Goal: Communication & Community: Answer question/provide support

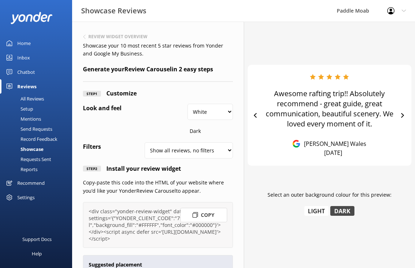
select select "#FFFFFF"
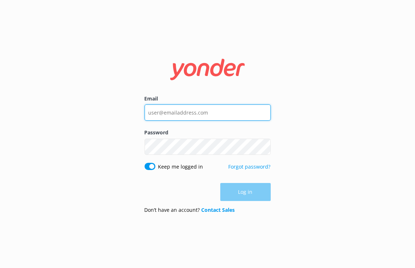
type input "[EMAIL_ADDRESS][DOMAIN_NAME]"
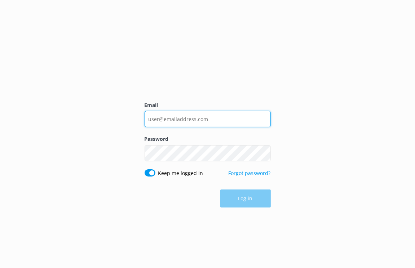
type input "[EMAIL_ADDRESS][DOMAIN_NAME]"
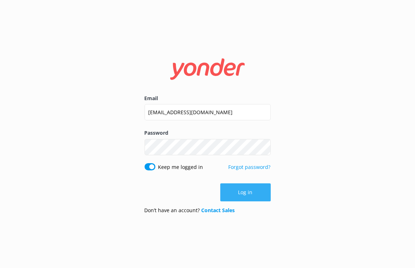
click at [231, 195] on button "Log in" at bounding box center [245, 193] width 50 height 18
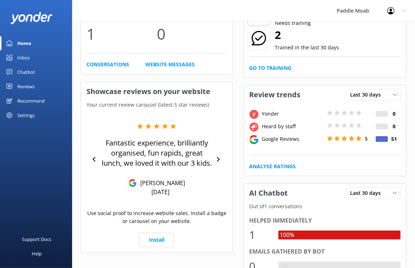
scroll to position [91, 0]
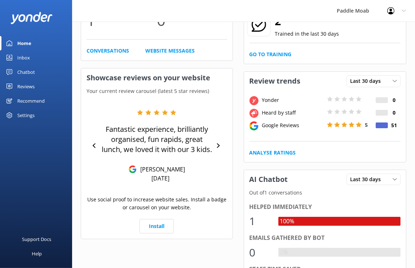
click at [19, 85] on div "Reviews" at bounding box center [25, 86] width 17 height 14
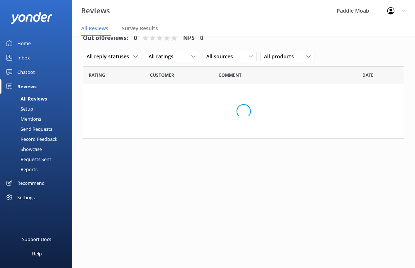
scroll to position [14, 0]
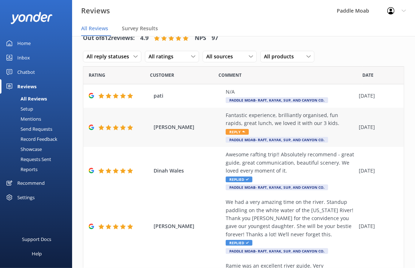
click at [237, 132] on span "Reply" at bounding box center [237, 132] width 23 height 6
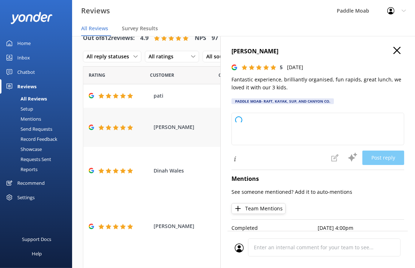
type textarea "Thank you so much for your wonderful feedback! We’re thrilled to hear you and y…"
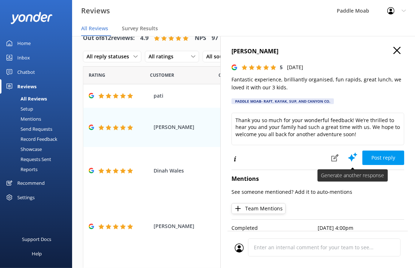
click at [357, 158] on icon at bounding box center [352, 157] width 11 height 11
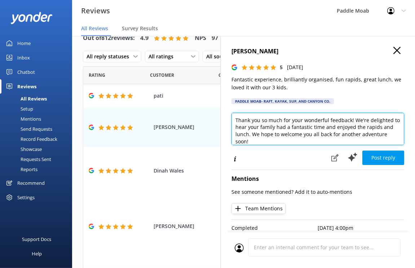
drag, startPoint x: 235, startPoint y: 120, endPoint x: 353, endPoint y: 120, distance: 118.3
click at [353, 120] on textarea "Thank you so much for your wonderful feedback! We're delighted to hear your fam…" at bounding box center [318, 129] width 173 height 32
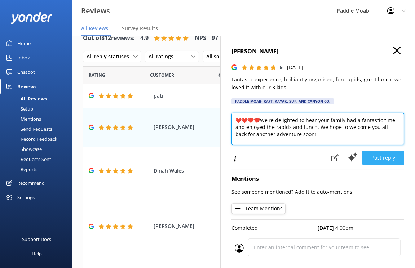
type textarea "❤️❤️❤️❤️We're delighted to hear your family had a fantastic time and enjoyed th…"
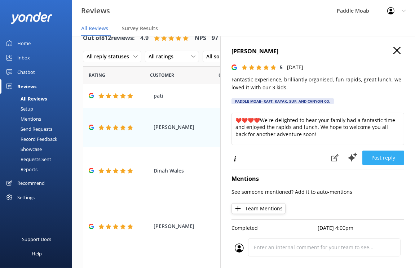
click at [390, 162] on button "Post reply" at bounding box center [384, 158] width 42 height 14
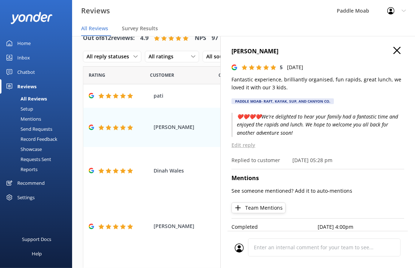
click at [396, 51] on use at bounding box center [397, 50] width 7 height 7
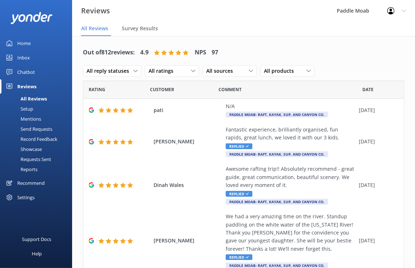
click at [23, 105] on div "Setup" at bounding box center [18, 109] width 29 height 10
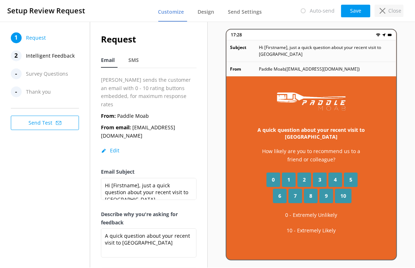
click at [392, 14] on p "Close" at bounding box center [394, 11] width 13 height 8
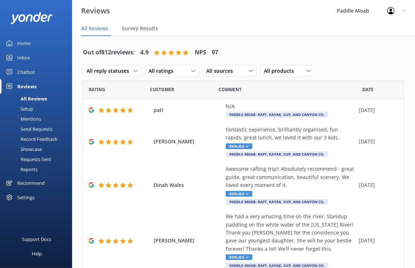
click at [37, 120] on div "Mentions" at bounding box center [22, 119] width 37 height 10
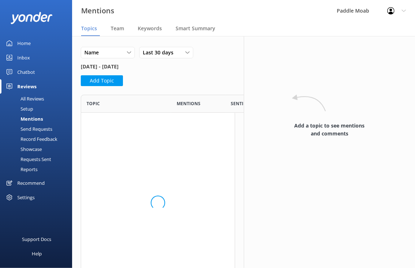
scroll to position [198, 154]
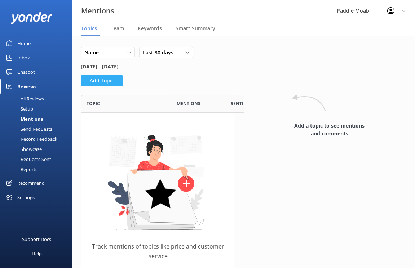
click at [101, 82] on button "Add Topic" at bounding box center [102, 80] width 42 height 11
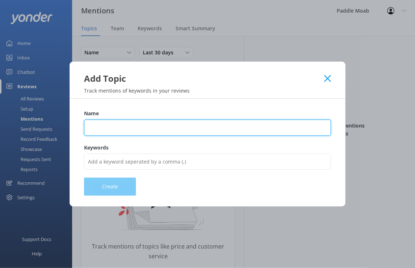
click at [93, 129] on input "Name" at bounding box center [207, 128] width 247 height 16
type input "Santo"
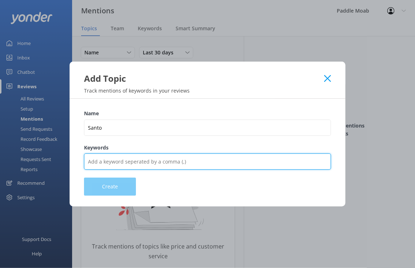
click at [148, 165] on input "Keywords" at bounding box center [207, 162] width 247 height 16
type input "Santo"
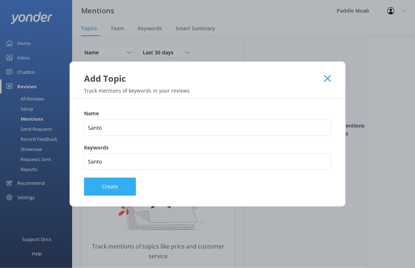
click at [110, 186] on button "Create" at bounding box center [110, 187] width 52 height 18
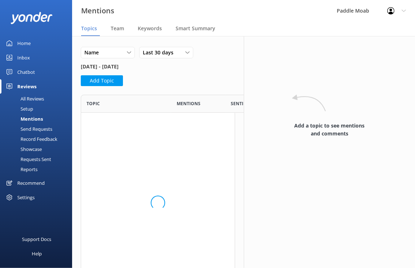
scroll to position [47, 154]
click at [95, 123] on div "Santo" at bounding box center [126, 127] width 90 height 29
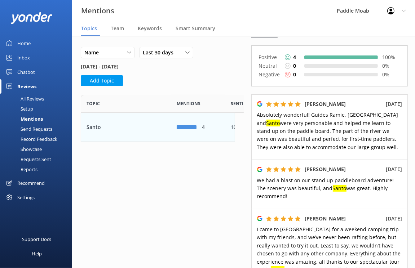
scroll to position [106, 0]
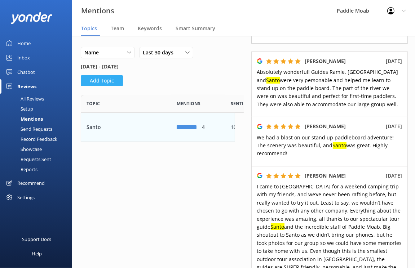
click at [102, 81] on button "Add Topic" at bounding box center [102, 80] width 42 height 11
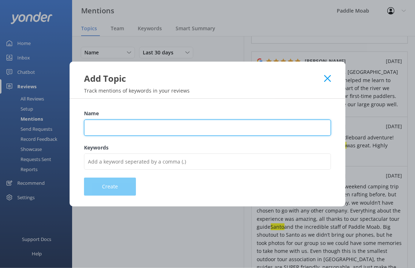
click at [110, 124] on input "Name" at bounding box center [207, 128] width 247 height 16
click at [133, 126] on input "customer service" at bounding box center [207, 128] width 247 height 16
type input "customer service"
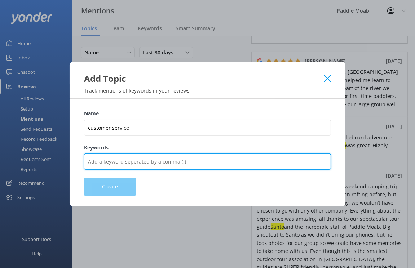
click at [119, 161] on input "Keywords" at bounding box center [207, 162] width 247 height 16
paste input "customer service"
type input "customer service"
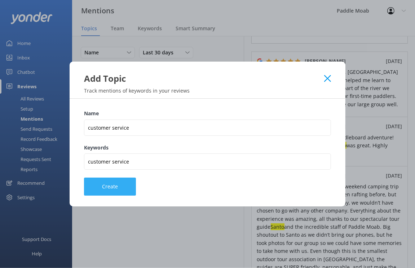
click at [109, 182] on button "Create" at bounding box center [110, 187] width 52 height 18
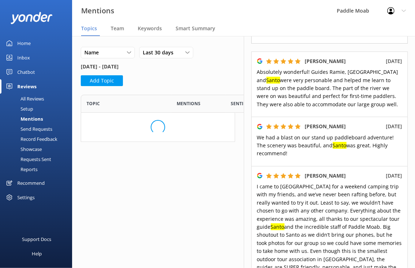
scroll to position [76, 154]
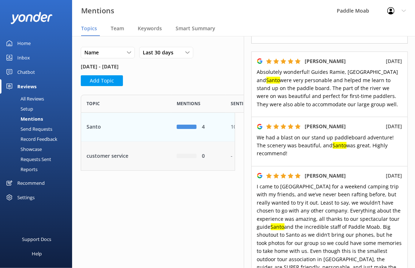
click at [120, 156] on div "customer service" at bounding box center [126, 156] width 90 height 29
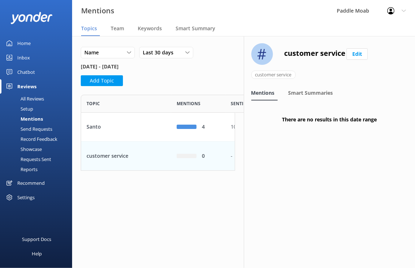
drag, startPoint x: 167, startPoint y: 163, endPoint x: 110, endPoint y: 164, distance: 56.6
click at [110, 164] on div "customer service" at bounding box center [126, 156] width 90 height 29
click at [110, 155] on div "customer service" at bounding box center [126, 156] width 90 height 29
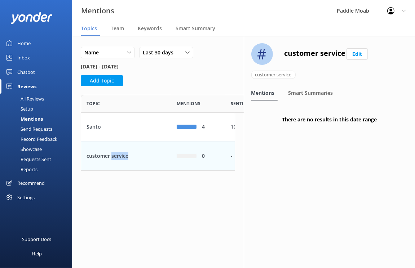
click at [110, 155] on div "customer service" at bounding box center [126, 156] width 90 height 29
click at [113, 81] on button "Add Topic" at bounding box center [102, 80] width 42 height 11
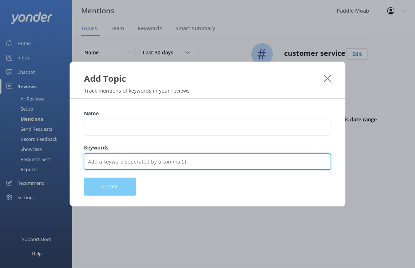
click at [104, 165] on input "Keywords" at bounding box center [207, 162] width 247 height 16
type input "rafting"
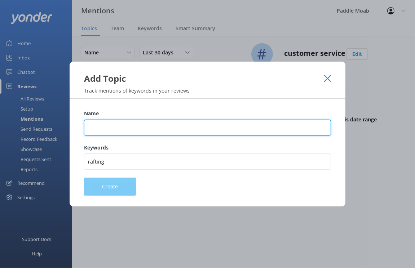
click at [104, 131] on input "Name" at bounding box center [207, 128] width 247 height 16
type input "rafting"
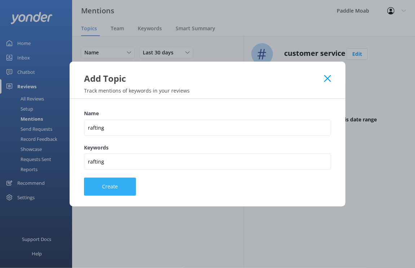
click at [106, 181] on button "Create" at bounding box center [110, 187] width 52 height 18
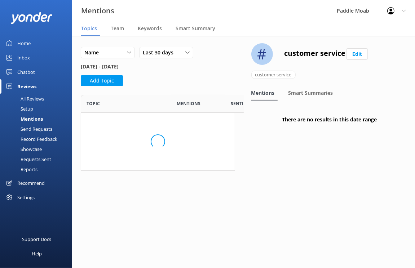
scroll to position [105, 154]
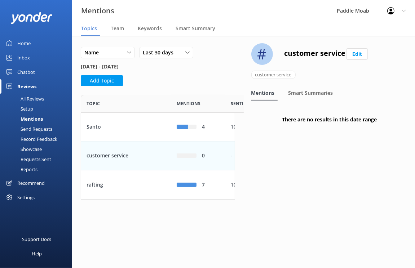
click at [106, 181] on div "rafting" at bounding box center [126, 185] width 90 height 29
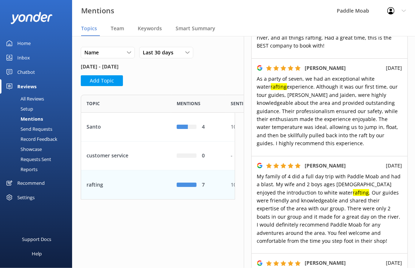
scroll to position [314, 0]
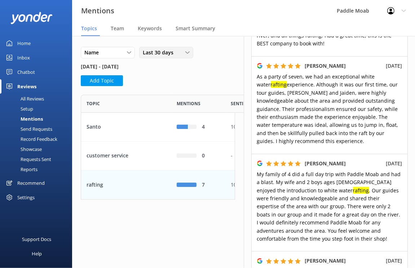
click at [155, 50] on span "Last 30 days" at bounding box center [160, 53] width 35 height 8
click at [219, 55] on div "Name Name Highest mentions Last 30 days Last 7 days Last 30 days Last 90 days L…" at bounding box center [158, 61] width 154 height 28
click at [25, 100] on div "All Reviews" at bounding box center [24, 99] width 40 height 10
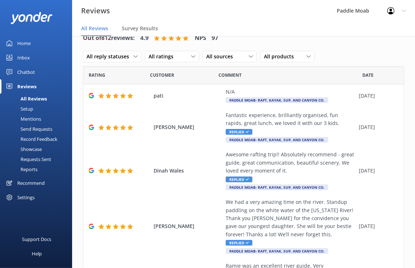
click at [24, 41] on div "Home" at bounding box center [23, 43] width 13 height 14
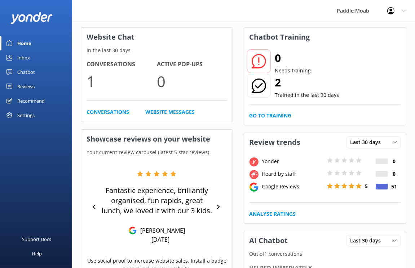
scroll to position [120, 0]
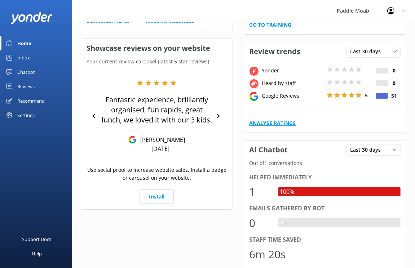
click at [286, 122] on link "Analyse Ratings" at bounding box center [273, 123] width 47 height 8
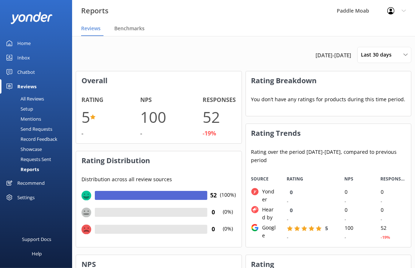
click at [27, 41] on div "Home" at bounding box center [23, 43] width 13 height 14
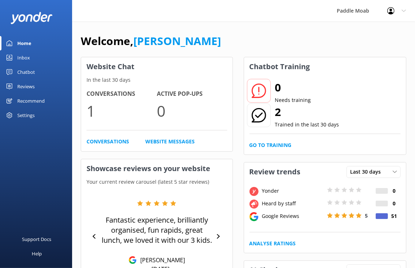
click at [91, 108] on p "1" at bounding box center [122, 111] width 70 height 24
click at [102, 140] on link "Conversations" at bounding box center [108, 142] width 43 height 8
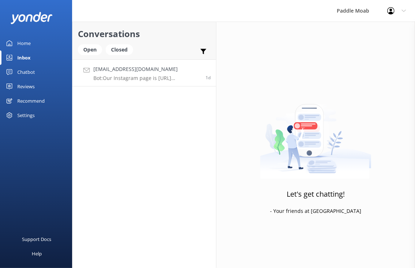
click at [114, 66] on h4 "mik@yonderhq.com" at bounding box center [146, 69] width 107 height 8
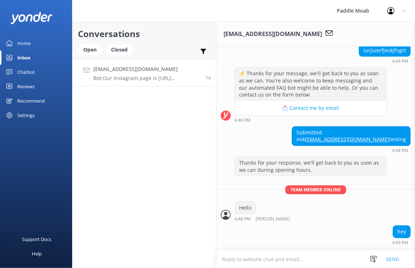
scroll to position [1352, 0]
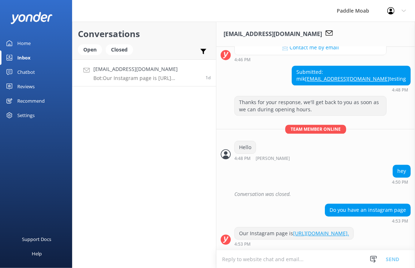
click at [17, 42] on link "Home" at bounding box center [36, 43] width 72 height 14
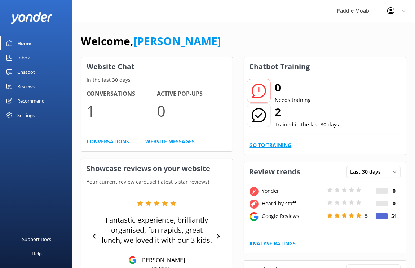
click at [276, 145] on link "Go to Training" at bounding box center [271, 145] width 42 height 8
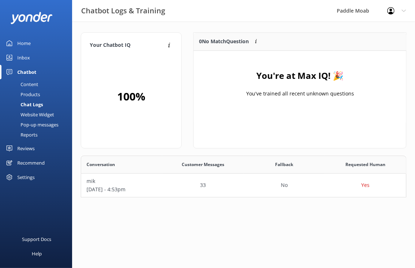
scroll to position [41, 326]
